Goal: Task Accomplishment & Management: Complete application form

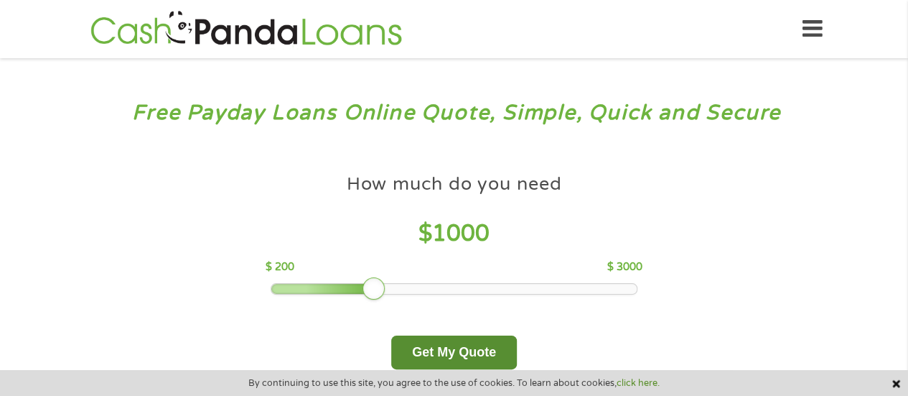
drag, startPoint x: 469, startPoint y: 350, endPoint x: 470, endPoint y: 342, distance: 7.2
click at [470, 350] on button "Get My Quote" at bounding box center [454, 352] width 126 height 34
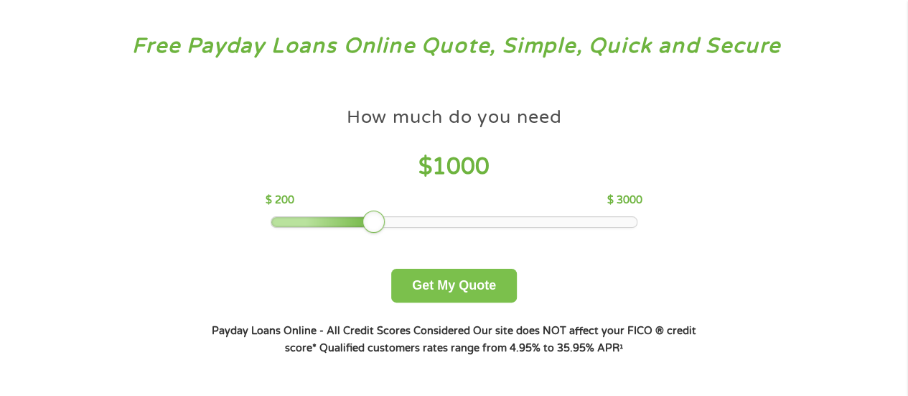
scroll to position [144, 0]
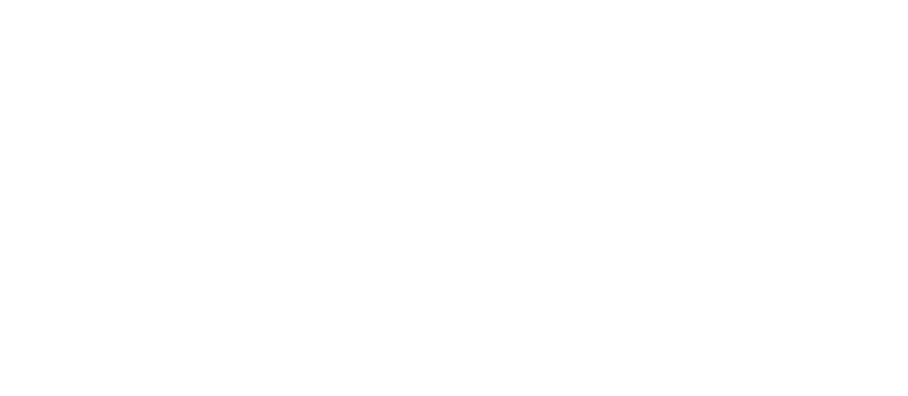
click at [0, 0] on html at bounding box center [0, 0] width 0 height 0
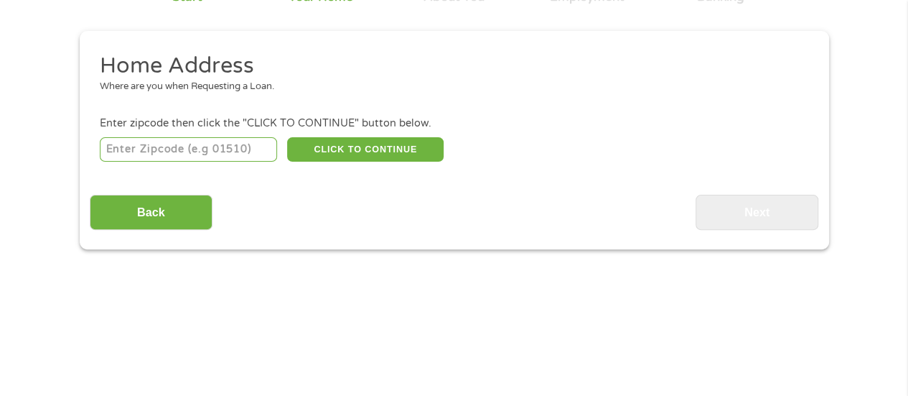
scroll to position [144, 0]
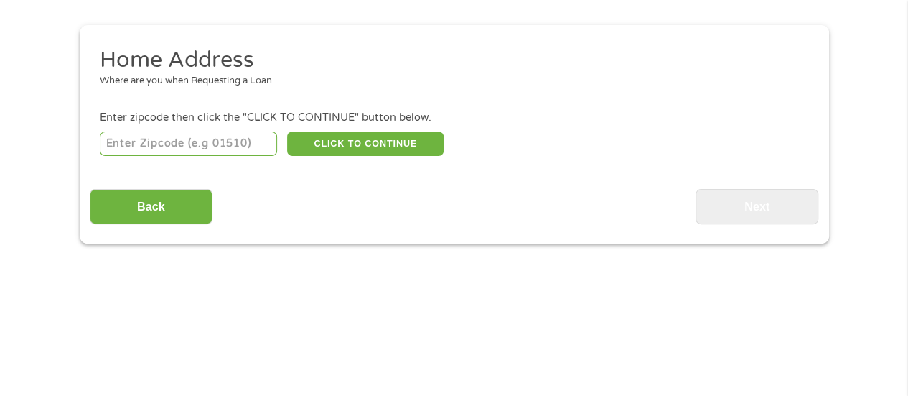
click at [218, 144] on input "number" at bounding box center [188, 143] width 177 height 24
type input "64152"
select select "Missouri"
click at [373, 147] on button "CLICK TO CONTINUE" at bounding box center [365, 143] width 157 height 24
type input "64152"
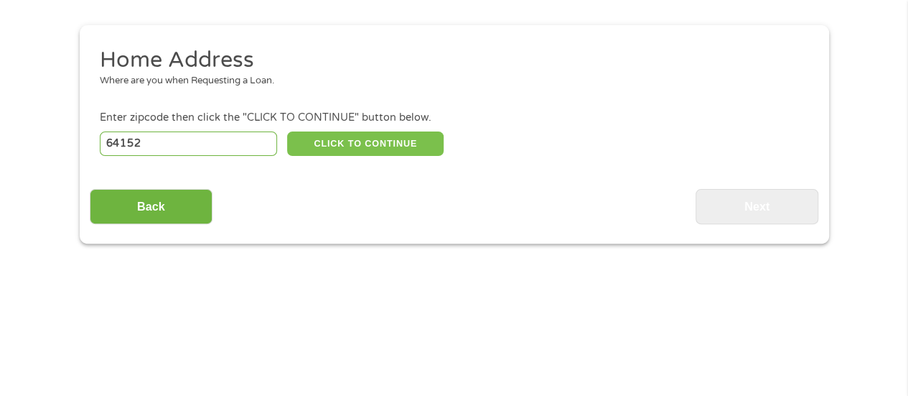
type input "Kansas City"
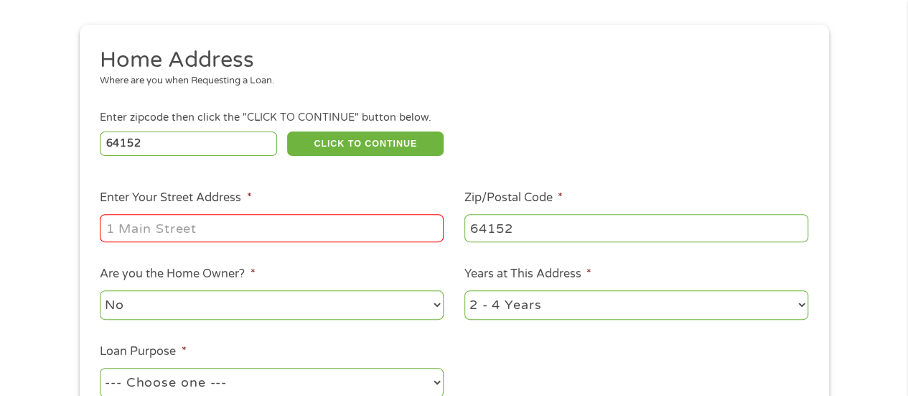
click at [284, 231] on input "Enter Your Street Address *" at bounding box center [272, 227] width 344 height 27
type input "16100 Round Tripper St Apt 406"
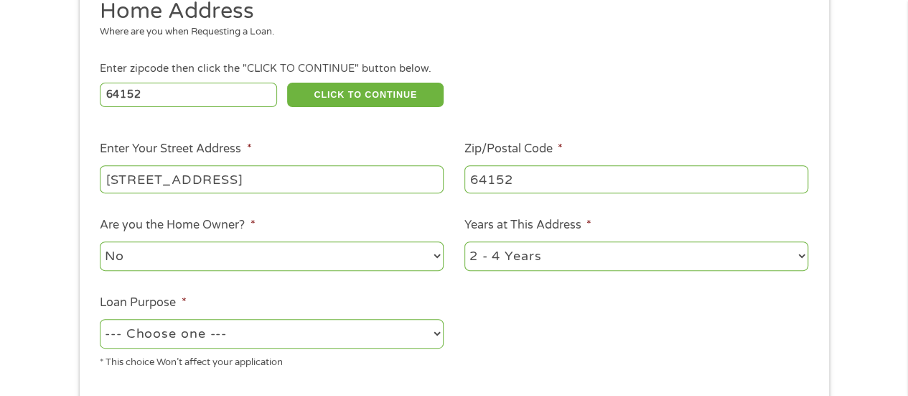
scroll to position [215, 0]
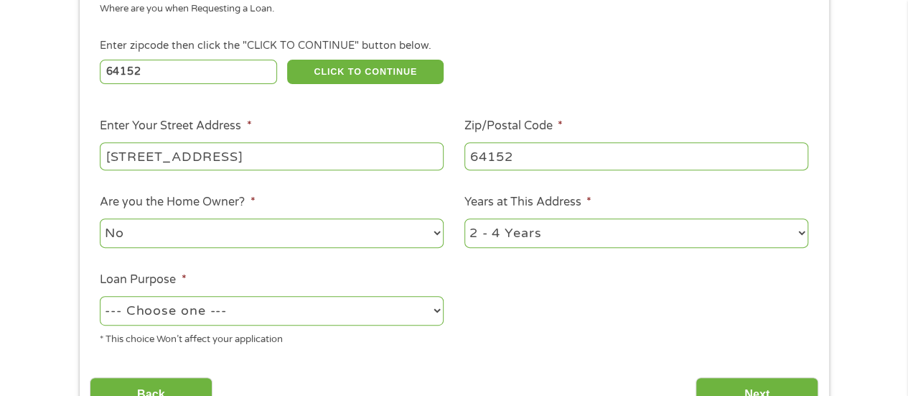
click at [287, 226] on select "No Yes" at bounding box center [272, 232] width 344 height 29
click at [100, 219] on select "No Yes" at bounding box center [272, 232] width 344 height 29
click at [612, 235] on select "1 Year or less 1 - 2 Years 2 - 4 Years Over 4 Years" at bounding box center [637, 232] width 344 height 29
select select "24months"
click at [465, 219] on select "1 Year or less 1 - 2 Years 2 - 4 Years Over 4 Years" at bounding box center [637, 232] width 344 height 29
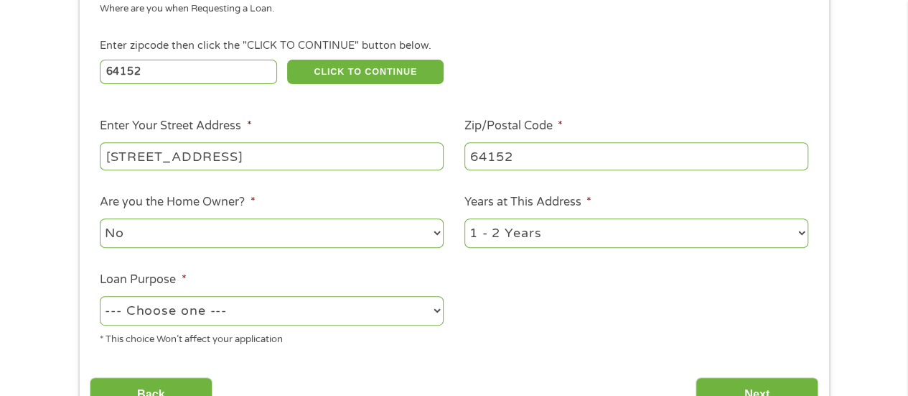
scroll to position [287, 0]
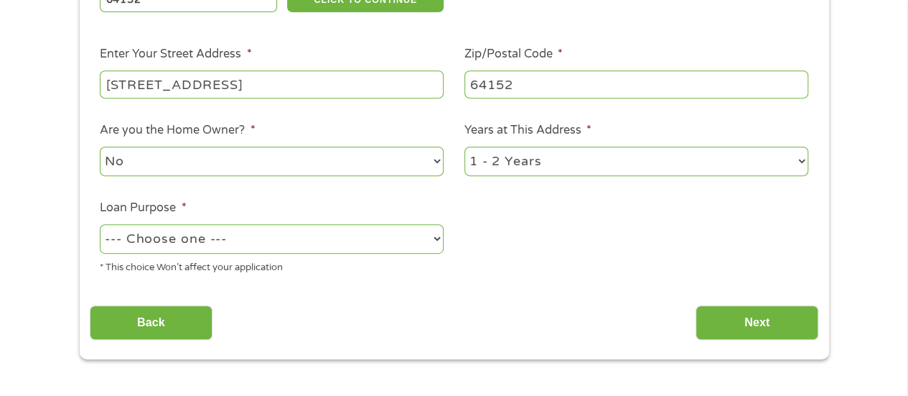
click at [328, 240] on select "--- Choose one --- Pay Bills Debt Consolidation Home Improvement Major Purchase…" at bounding box center [272, 238] width 344 height 29
select select "other"
click at [100, 225] on select "--- Choose one --- Pay Bills Debt Consolidation Home Improvement Major Purchase…" at bounding box center [272, 238] width 344 height 29
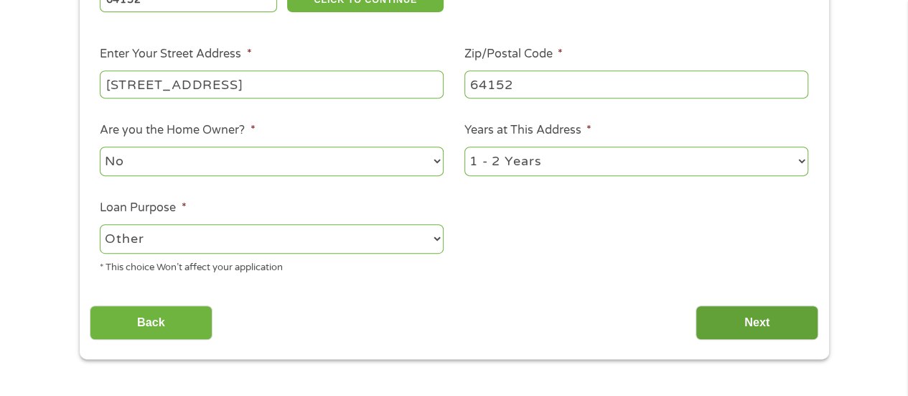
click at [768, 321] on input "Next" at bounding box center [757, 322] width 123 height 35
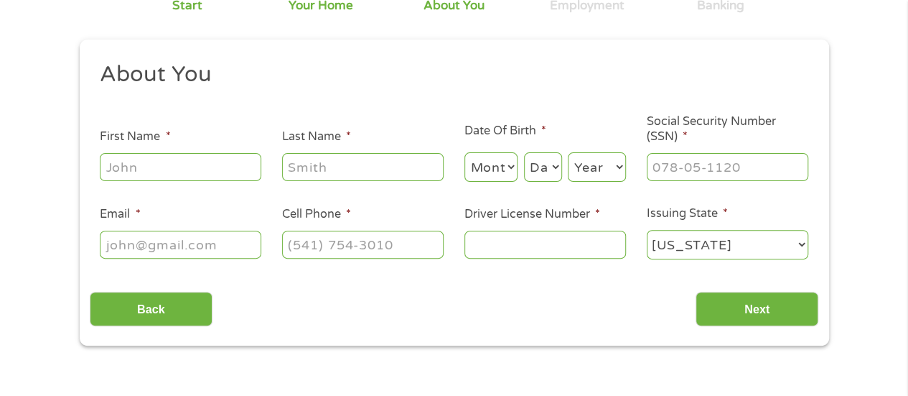
scroll to position [144, 0]
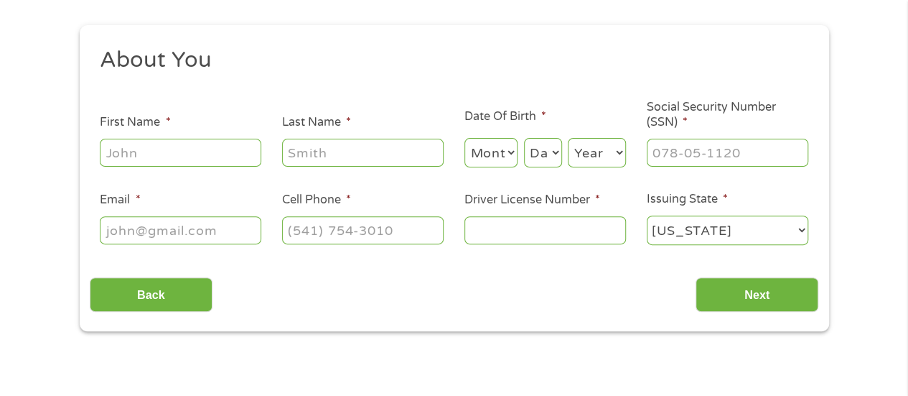
click at [191, 151] on input "First Name *" at bounding box center [181, 152] width 162 height 27
type input "NICOLE"
type input "REYES"
type input "NDREYES72@GMAIL.COM"
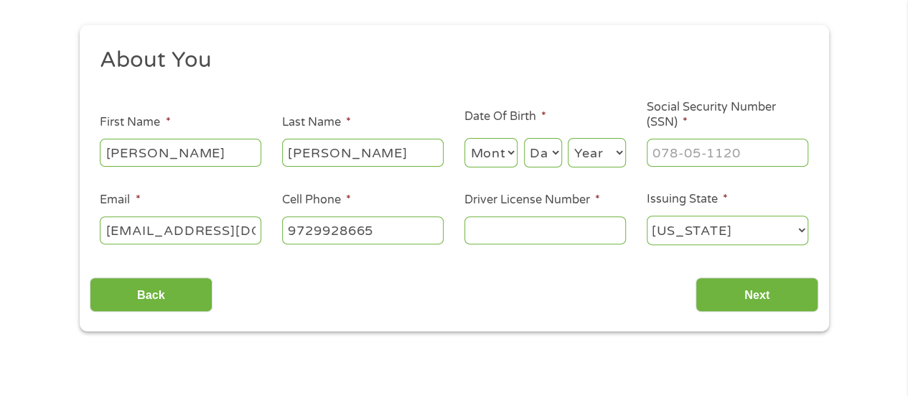
type input "(972) 992-8665"
